Goal: Information Seeking & Learning: Learn about a topic

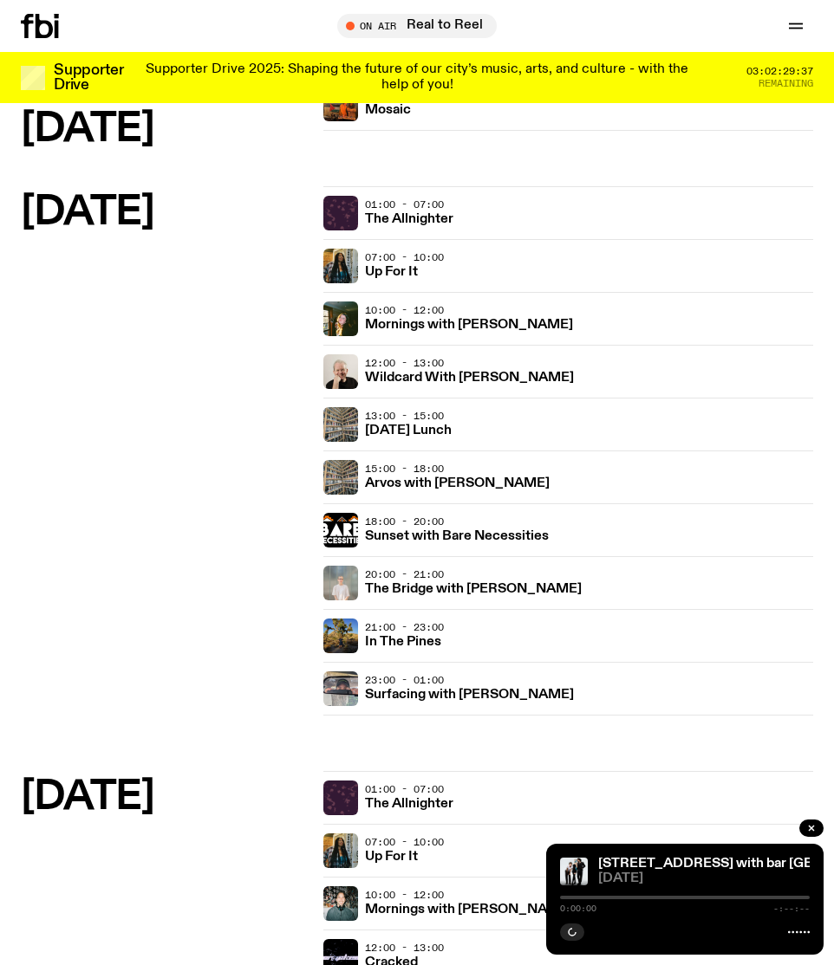
scroll to position [579, 0]
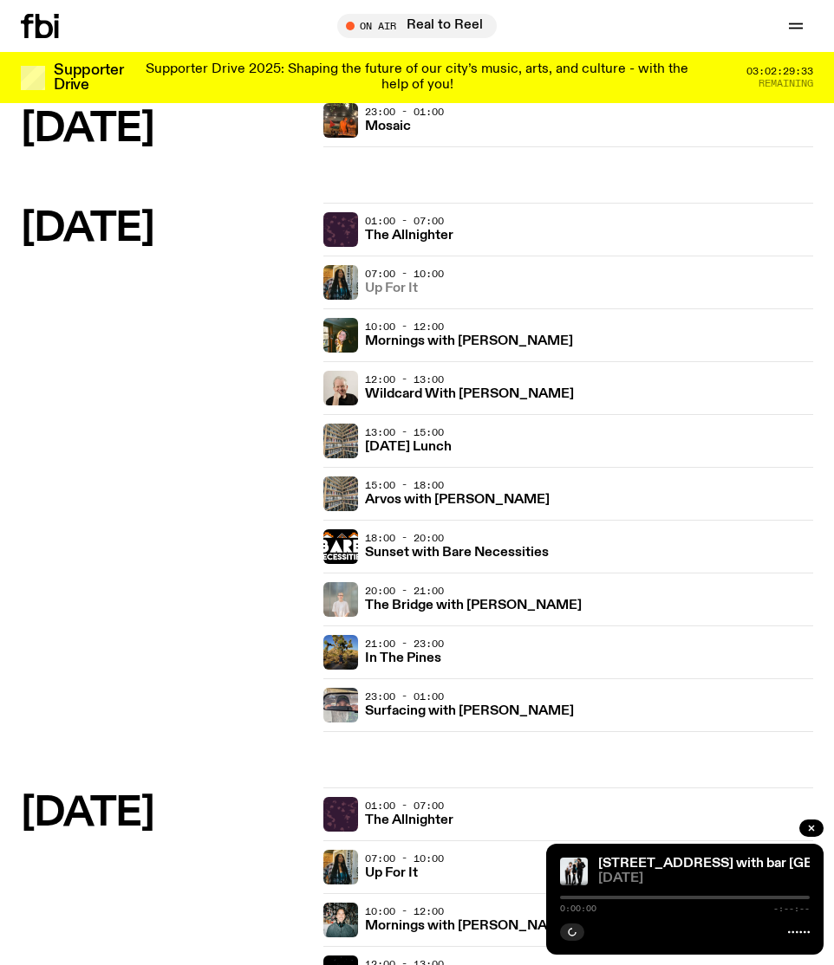
click at [394, 291] on h3 "Up For It" at bounding box center [391, 289] width 53 height 13
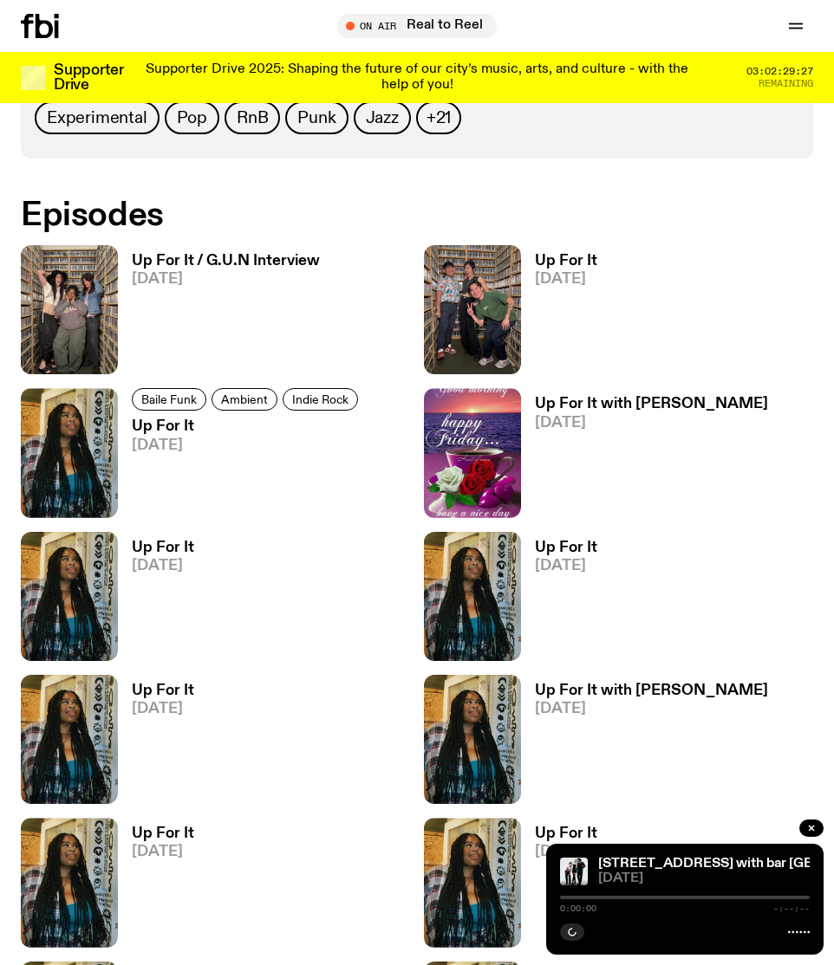
scroll to position [676, 0]
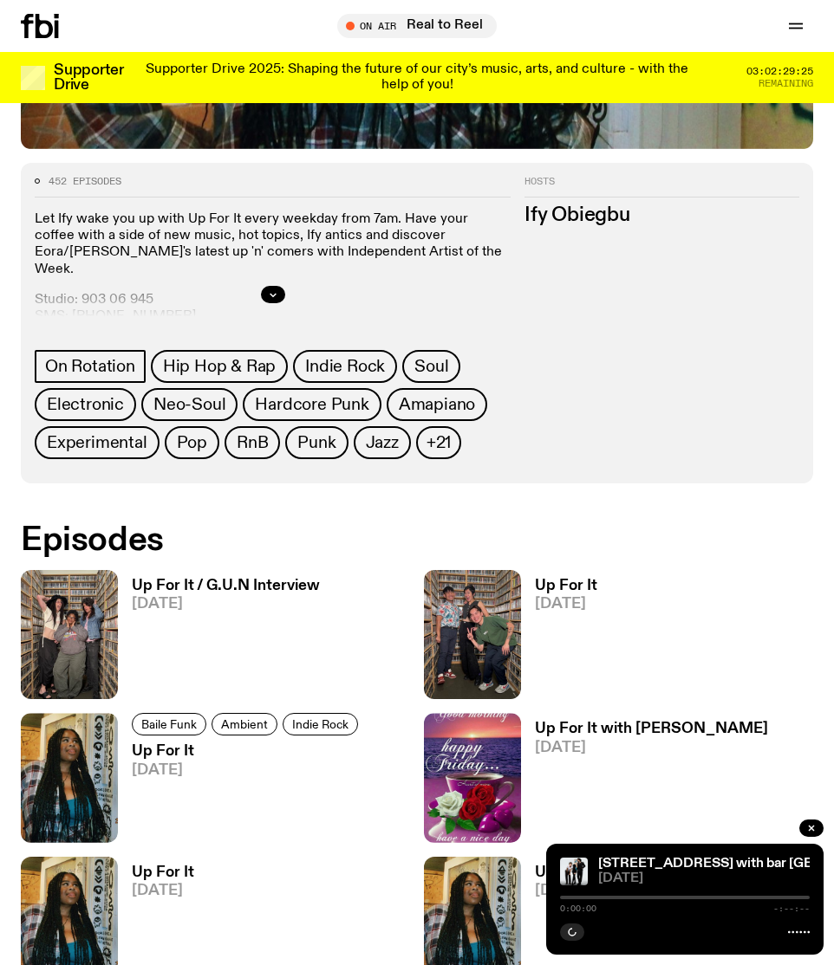
click at [250, 580] on h3 "Up For It / G.U.N Interview" at bounding box center [226, 586] width 188 height 15
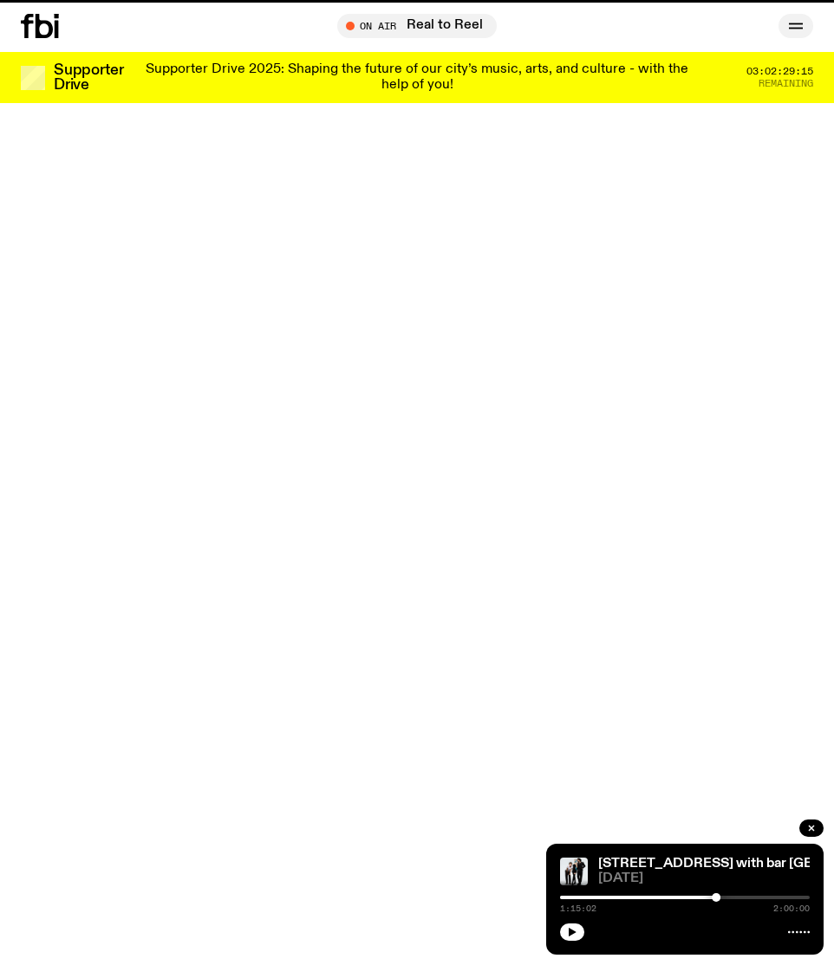
scroll to position [676, 0]
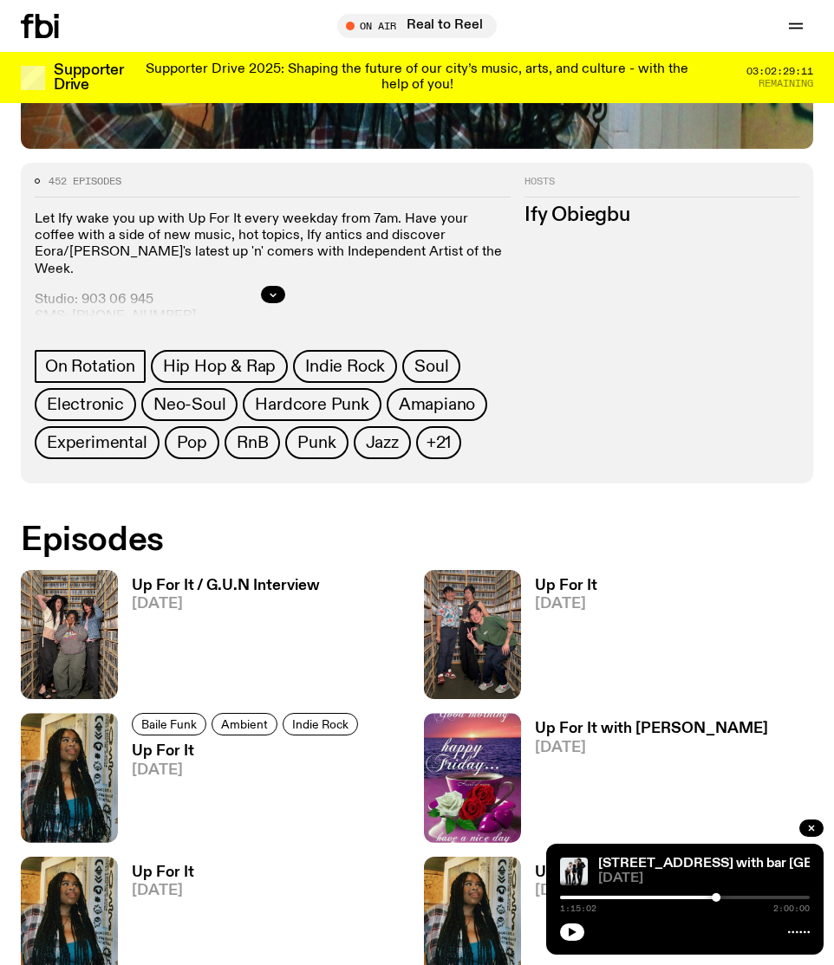
click at [567, 582] on h3 "Up For It" at bounding box center [566, 586] width 62 height 15
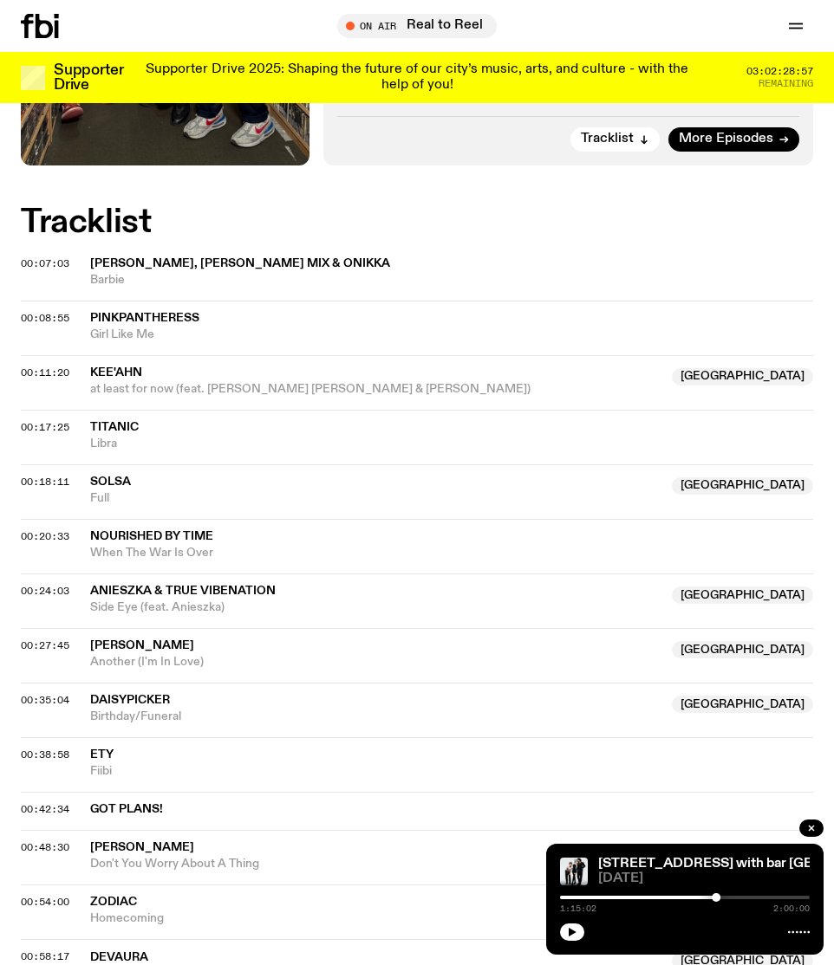
scroll to position [943, 0]
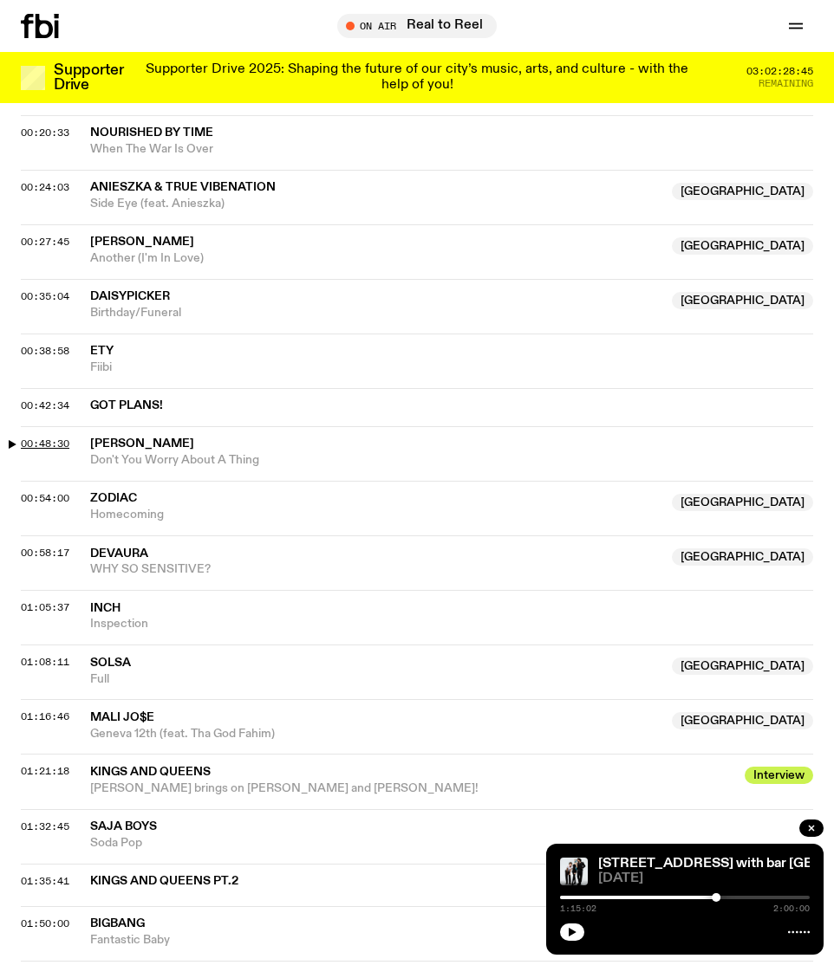
click at [39, 441] on span "00:48:30" at bounding box center [45, 444] width 49 height 14
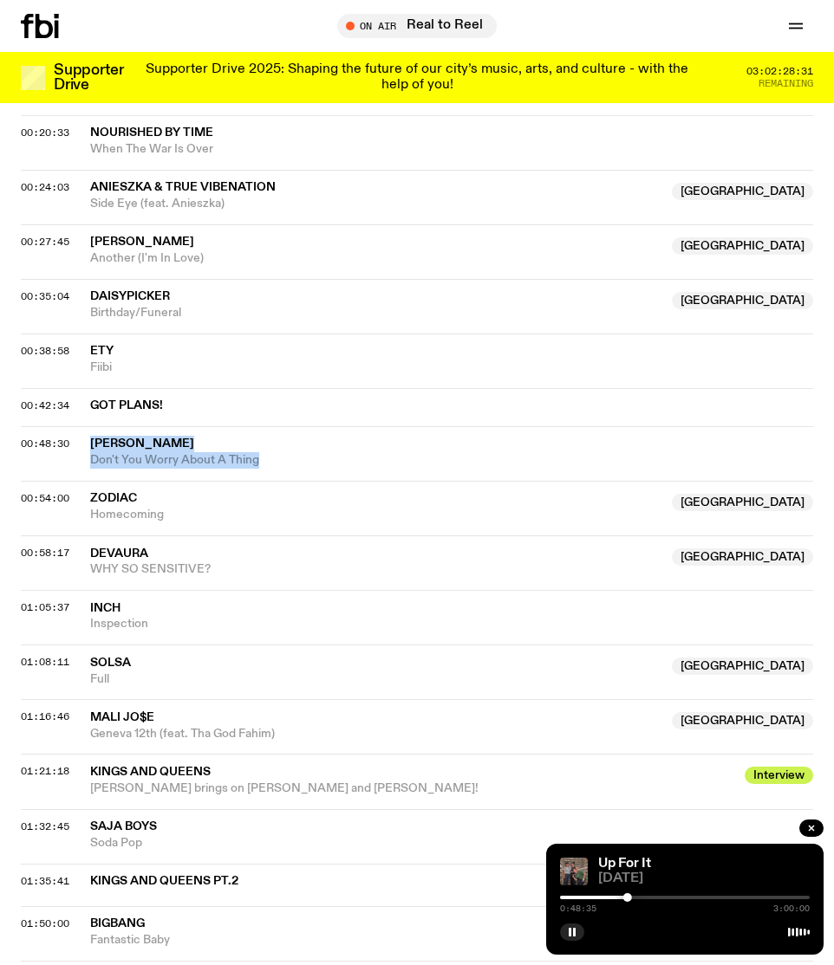
drag, startPoint x: 310, startPoint y: 462, endPoint x: 94, endPoint y: 445, distance: 217.4
click at [94, 445] on div "[PERSON_NAME] Don't You Worry About A Thing" at bounding box center [451, 452] width 723 height 33
click at [573, 929] on rect "button" at bounding box center [574, 932] width 3 height 9
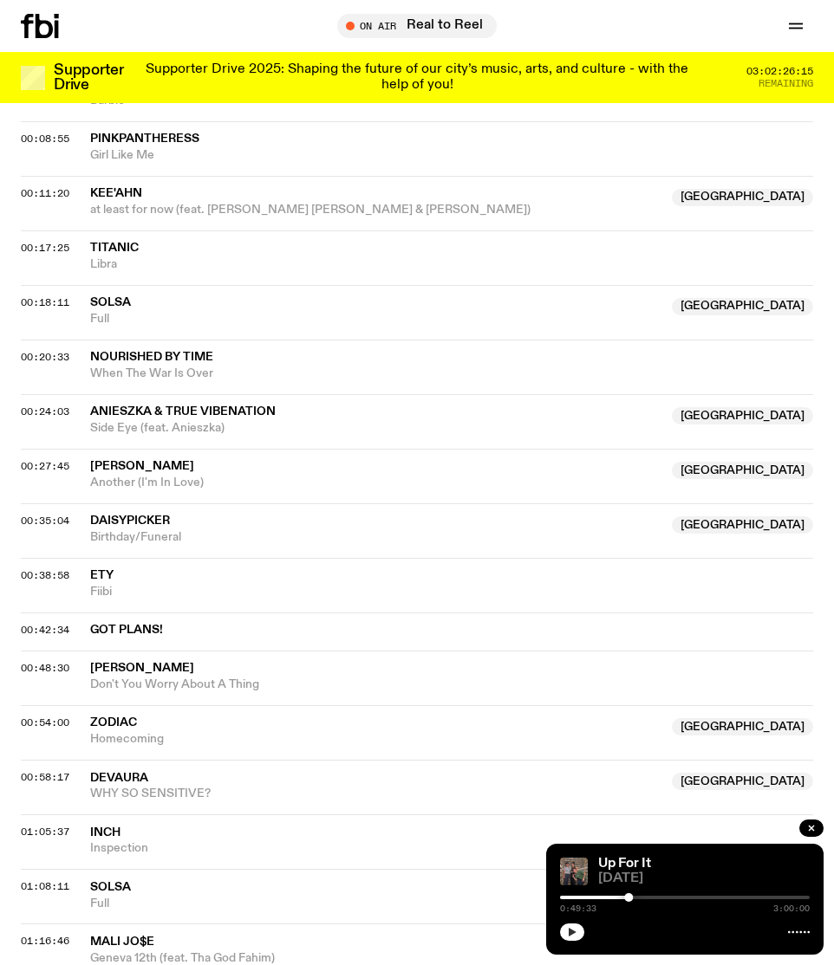
scroll to position [817, 0]
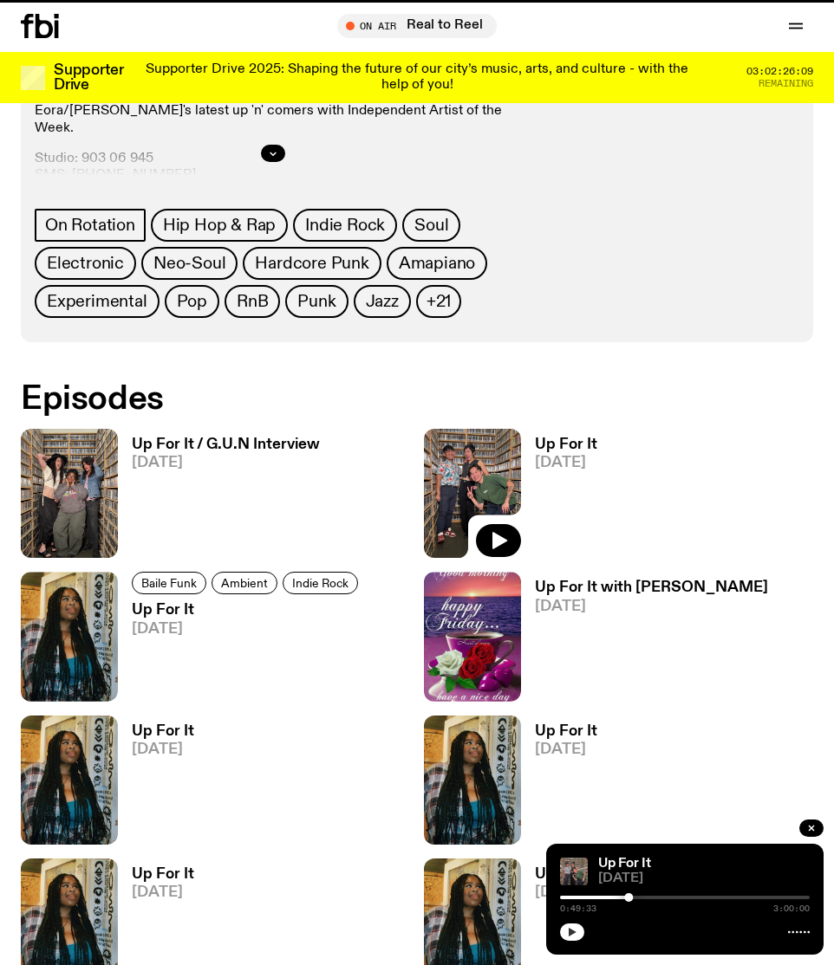
scroll to position [676, 0]
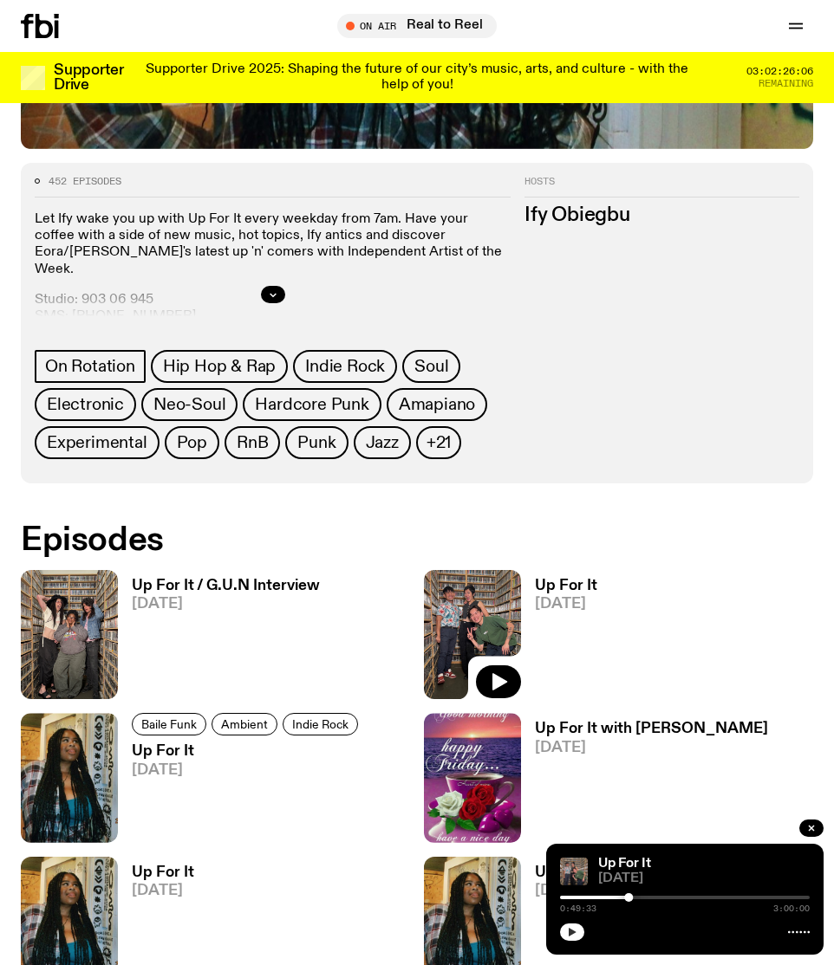
click at [179, 751] on h3 "Up For It" at bounding box center [247, 751] width 231 height 15
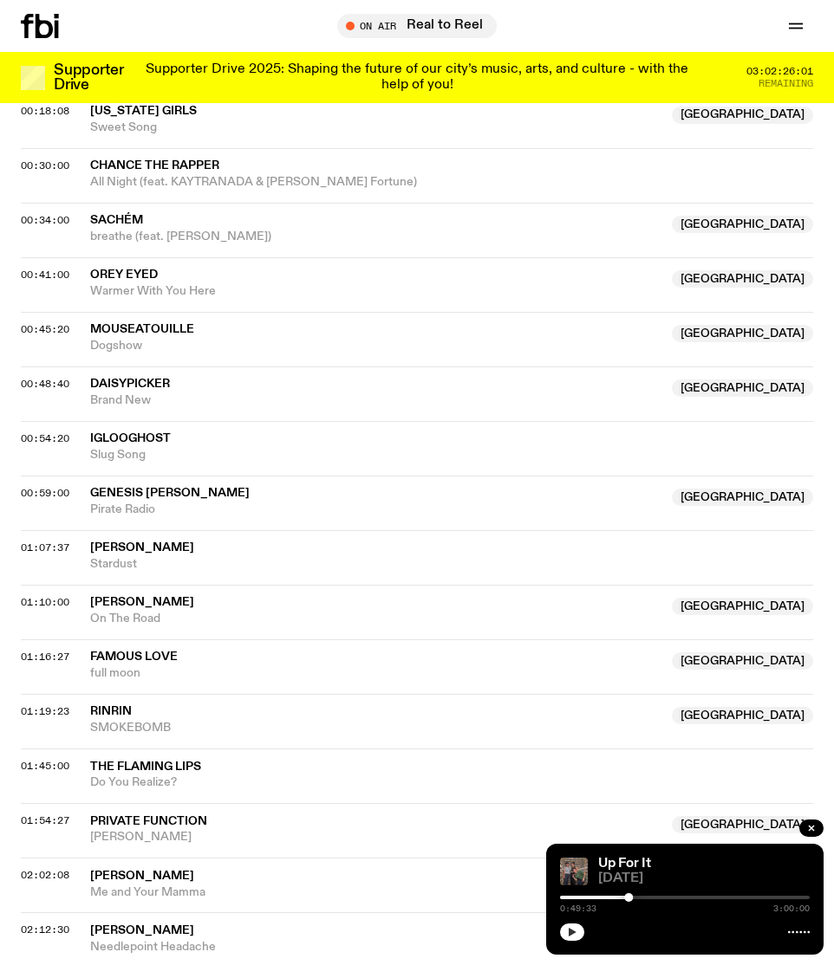
scroll to position [882, 0]
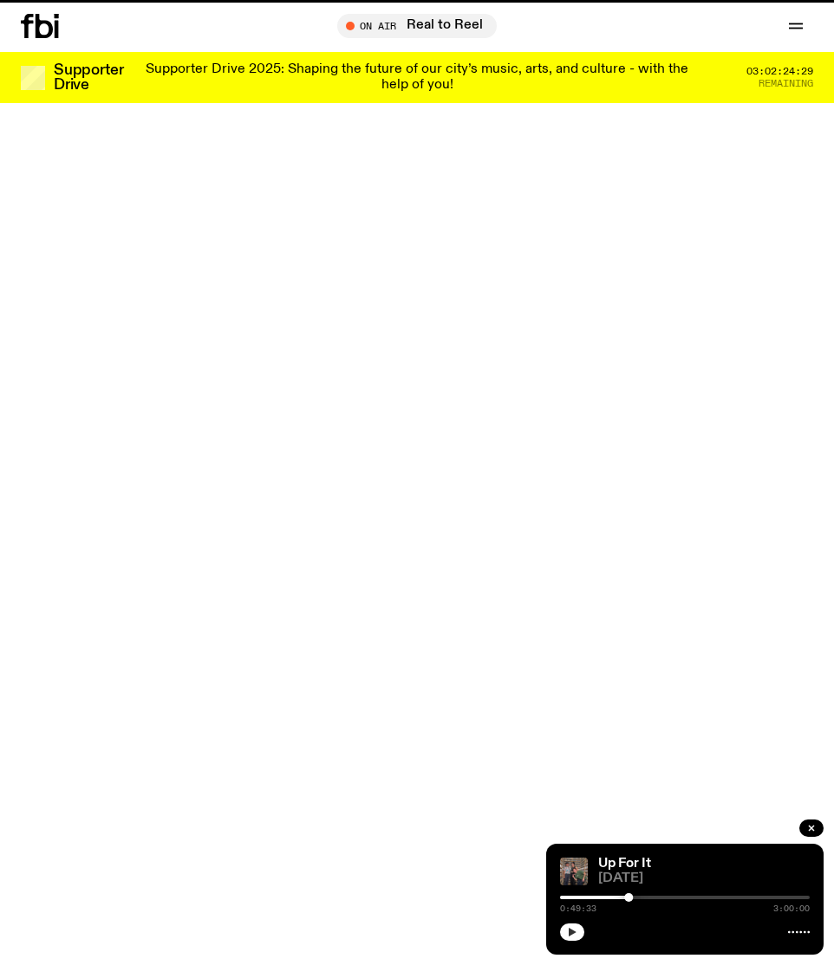
scroll to position [676, 0]
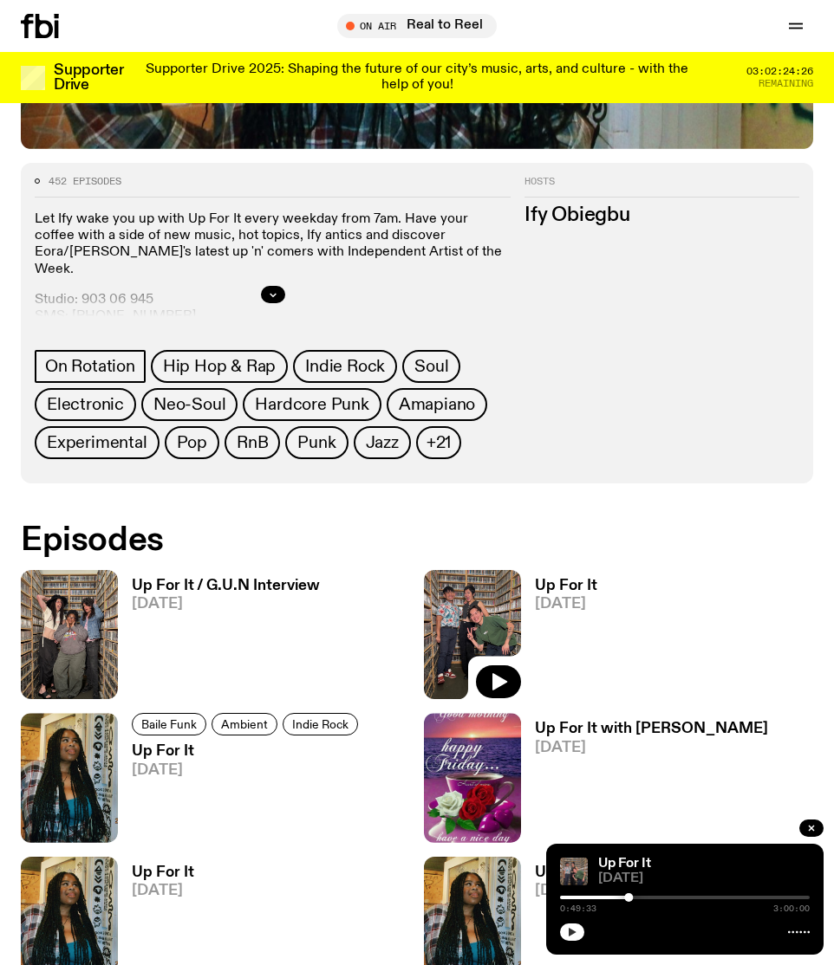
click at [263, 582] on h3 "Up For It / G.U.N Interview" at bounding box center [226, 586] width 188 height 15
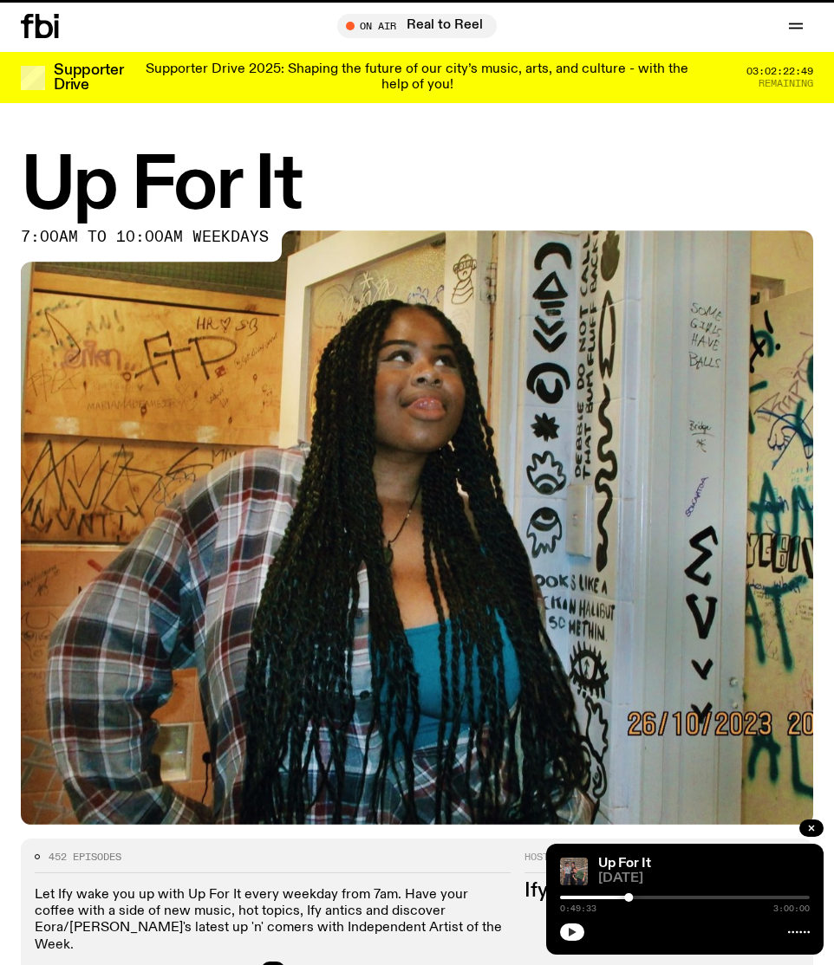
scroll to position [676, 0]
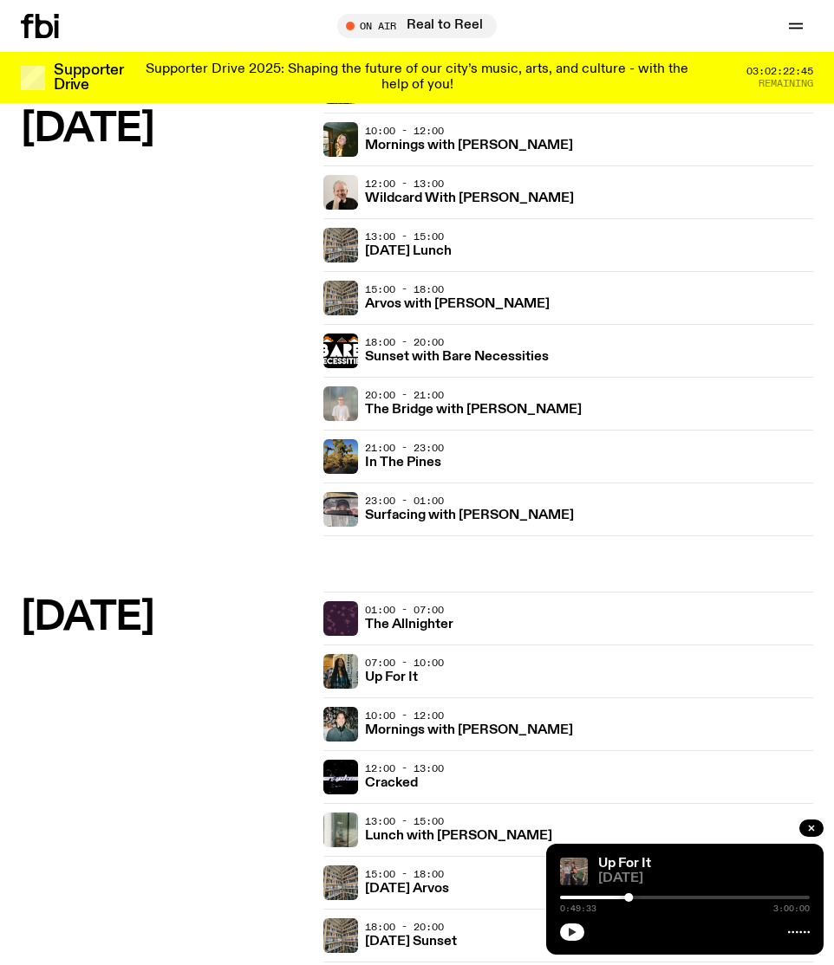
scroll to position [1001, 0]
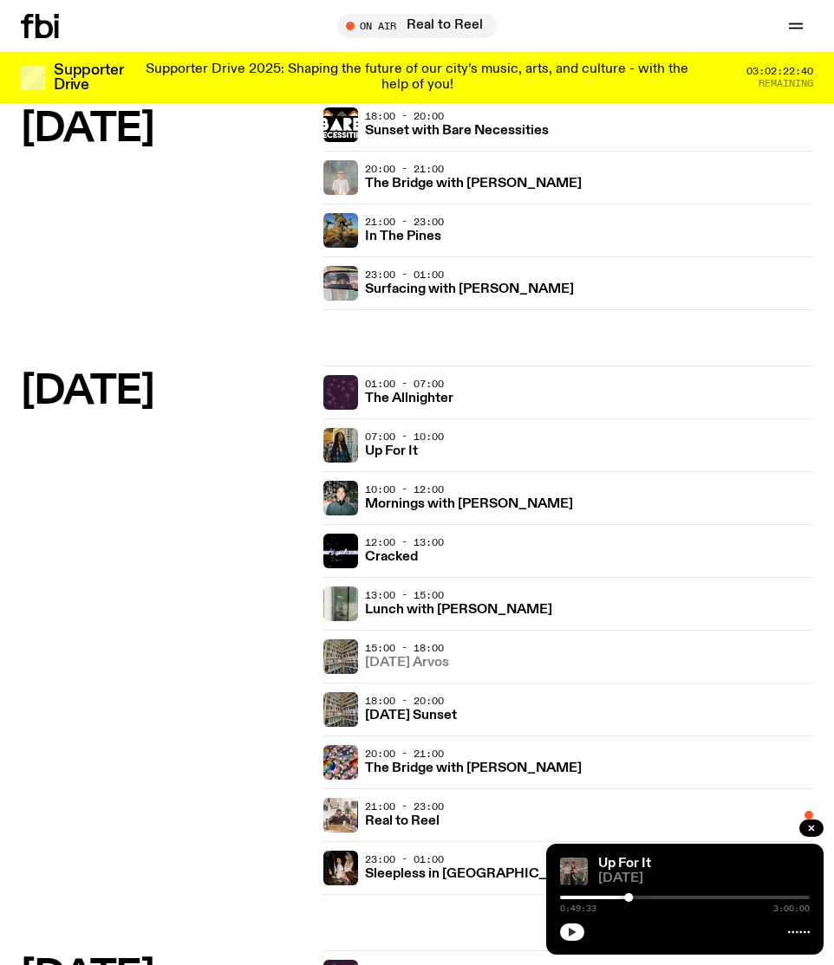
click at [443, 664] on h3 "[DATE] Arvos" at bounding box center [407, 663] width 84 height 13
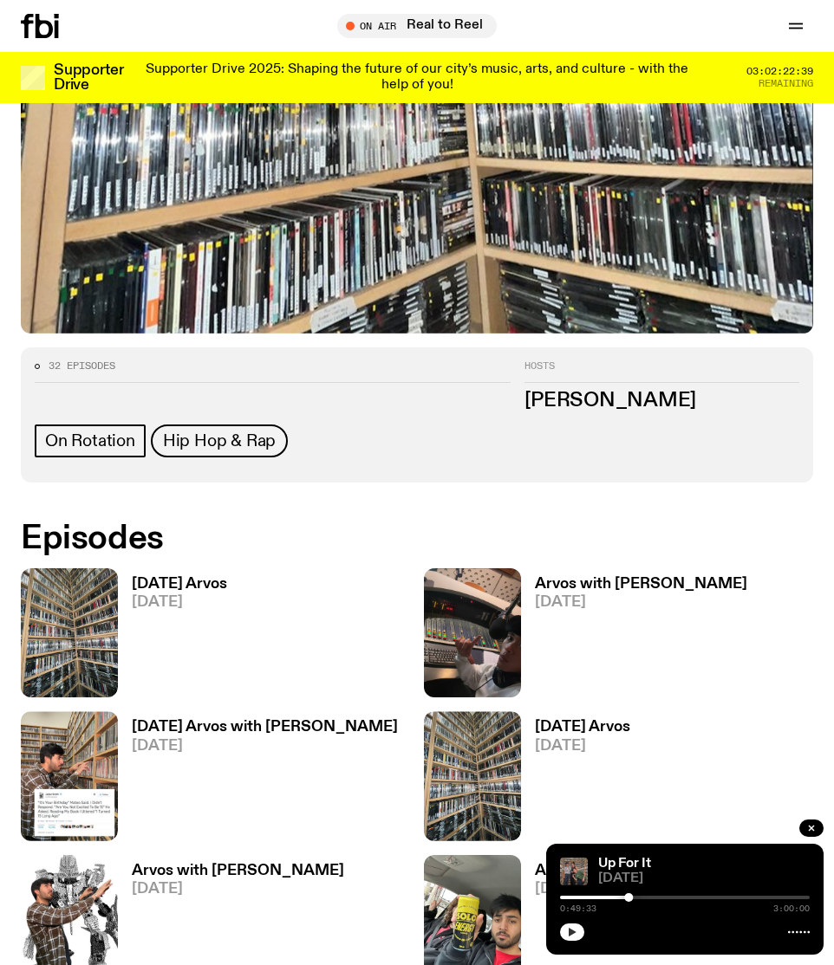
scroll to position [810, 0]
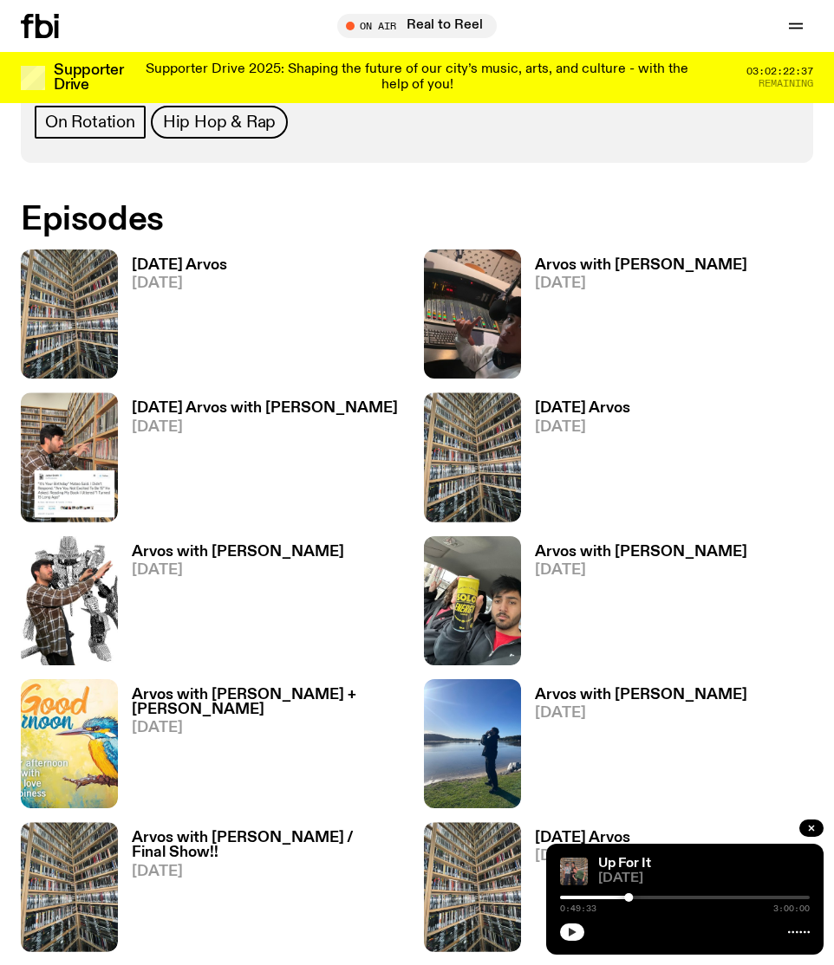
click at [180, 263] on h3 "[DATE] Arvos" at bounding box center [179, 265] width 95 height 15
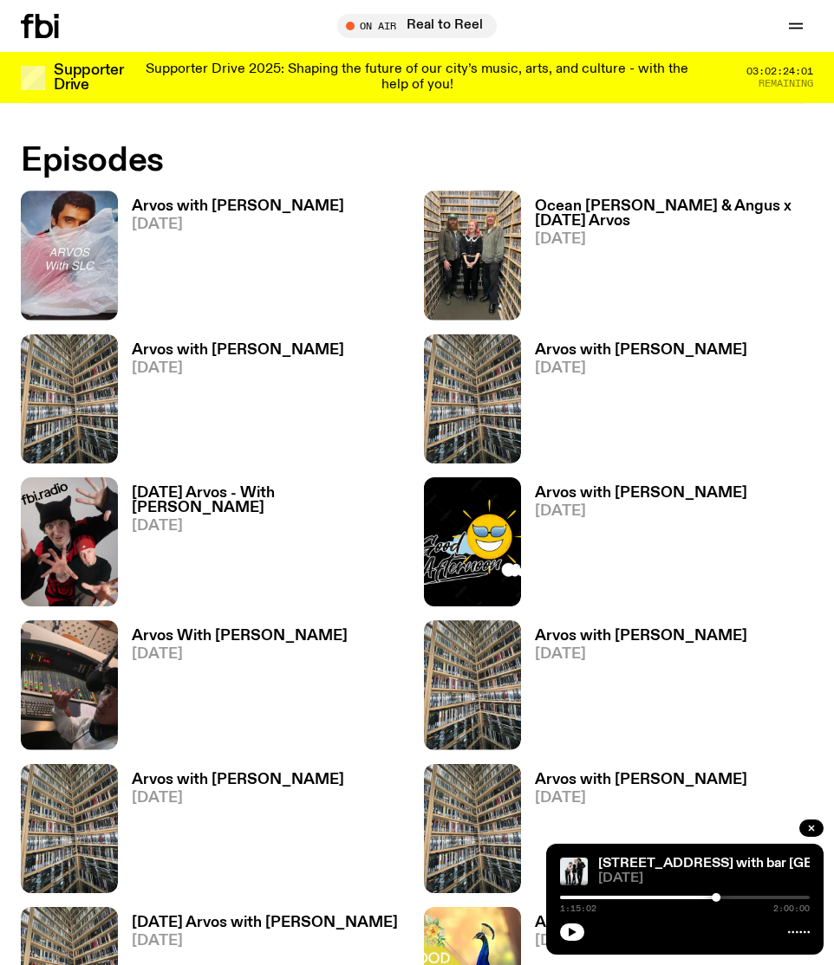
scroll to position [738, 0]
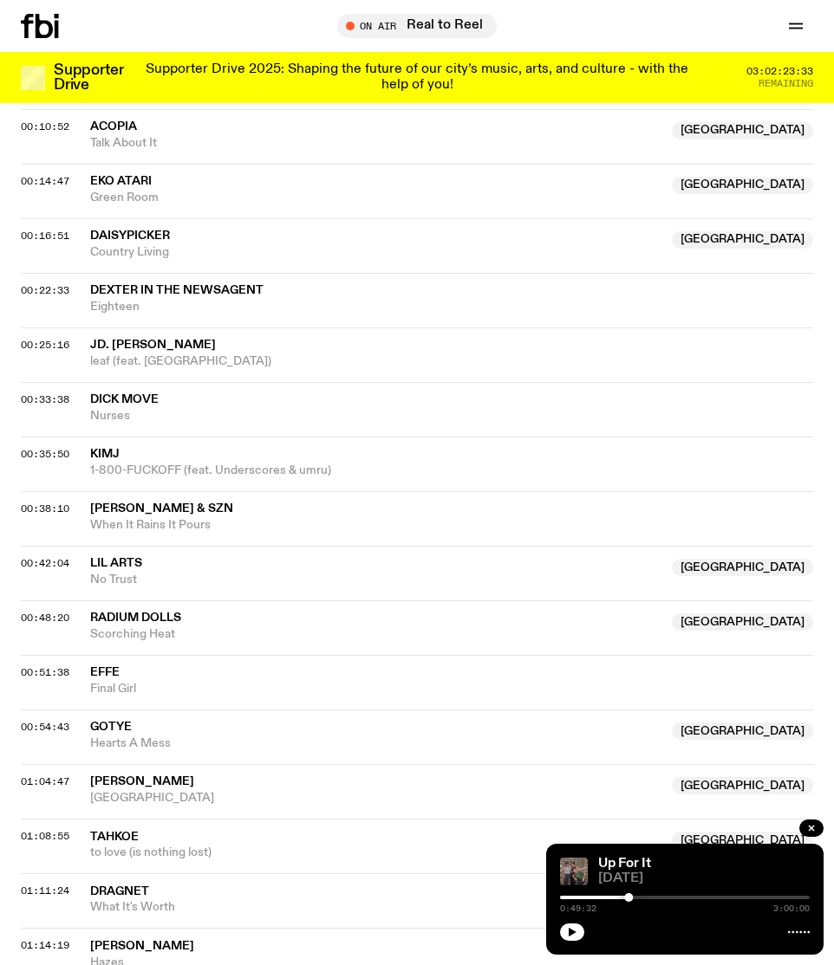
scroll to position [855, 0]
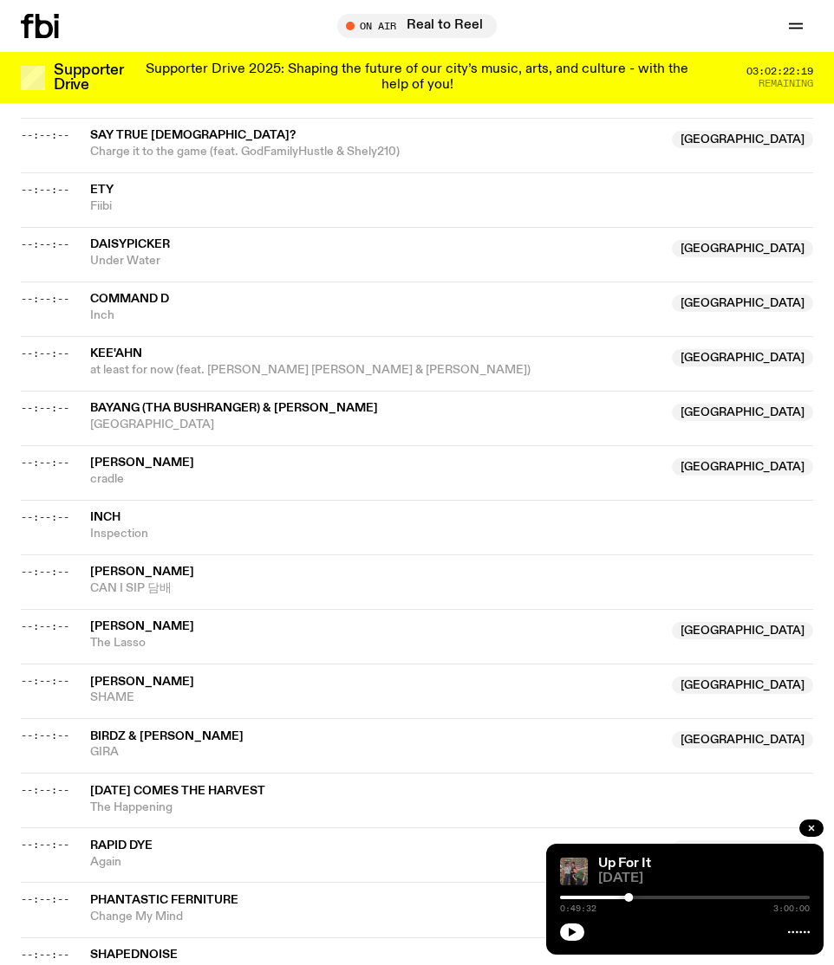
scroll to position [929, 0]
